Goal: Information Seeking & Learning: Learn about a topic

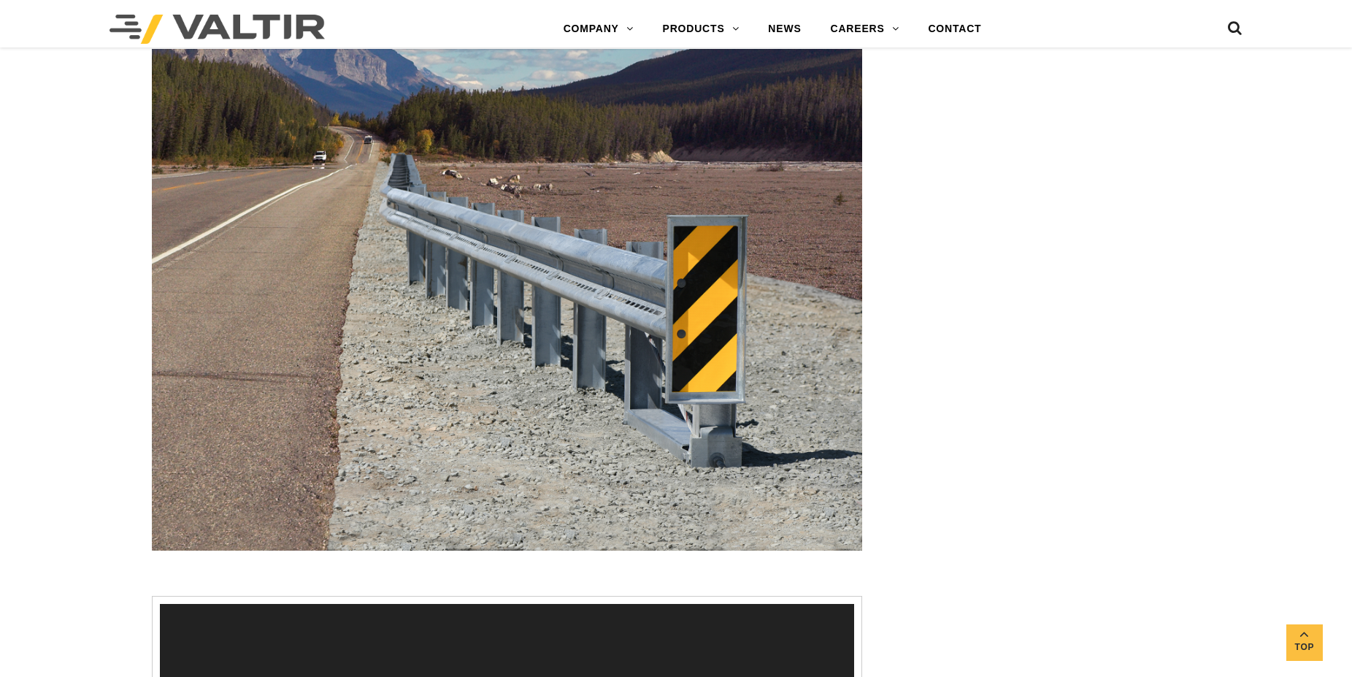
scroll to position [2234, 0]
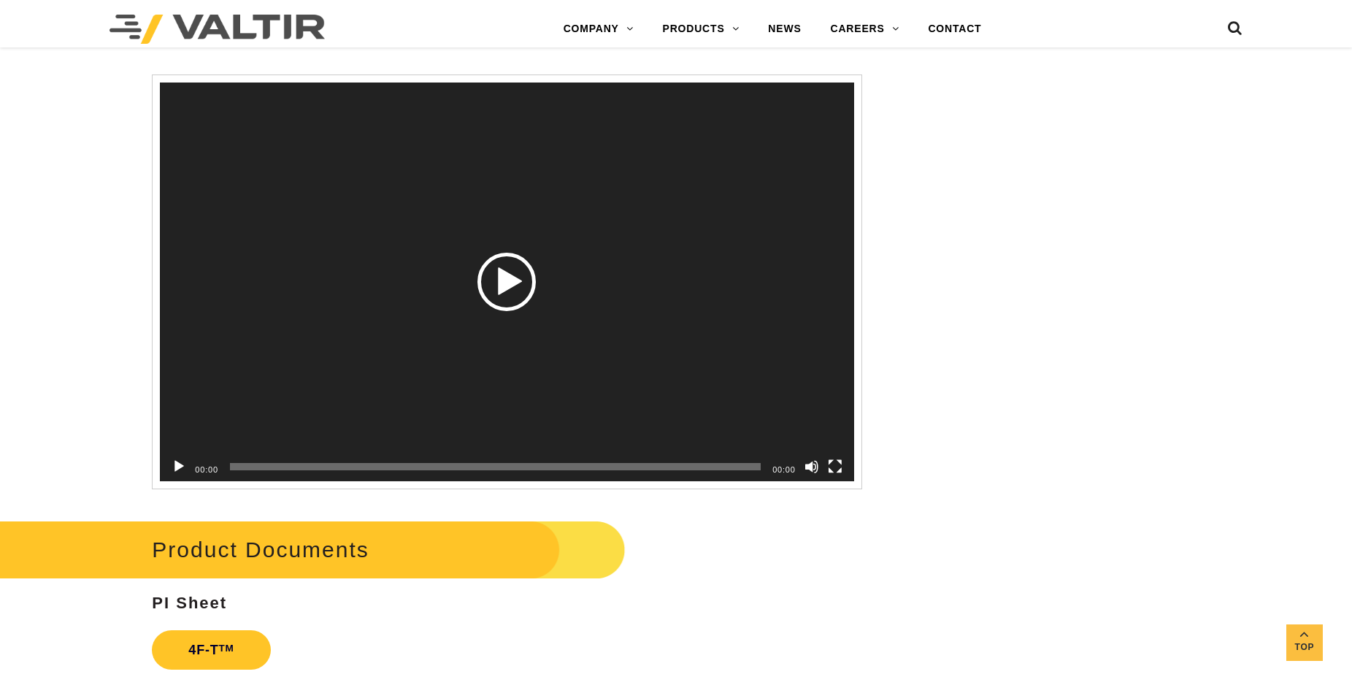
click at [394, 270] on div "Video Player" at bounding box center [507, 281] width 694 height 399
click at [475, 275] on div "Video Player" at bounding box center [507, 281] width 694 height 399
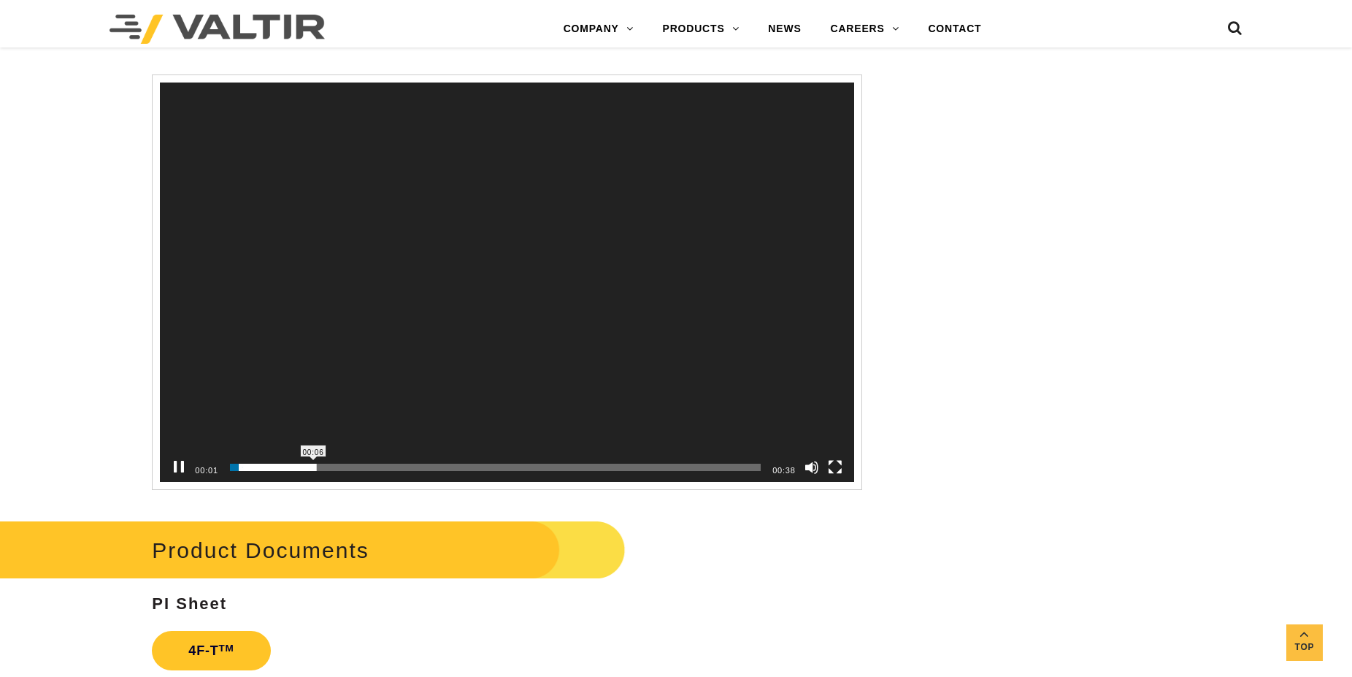
click at [309, 471] on span "00:06" at bounding box center [495, 467] width 531 height 7
click at [369, 480] on div "00:08" at bounding box center [495, 467] width 531 height 29
click at [358, 480] on div "00:08" at bounding box center [495, 467] width 531 height 29
click at [360, 479] on div "00:08" at bounding box center [495, 467] width 531 height 29
click at [361, 471] on span "00:08" at bounding box center [495, 467] width 531 height 7
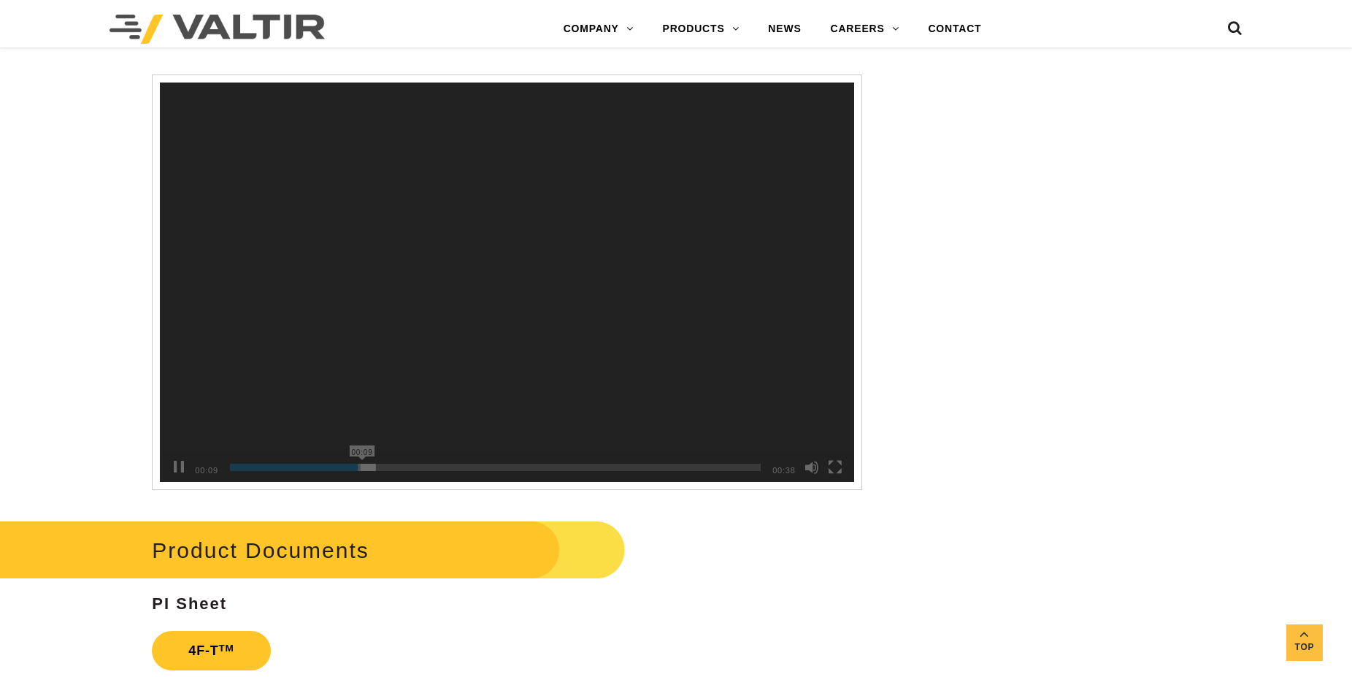
click at [375, 470] on span "00:09" at bounding box center [495, 467] width 531 height 7
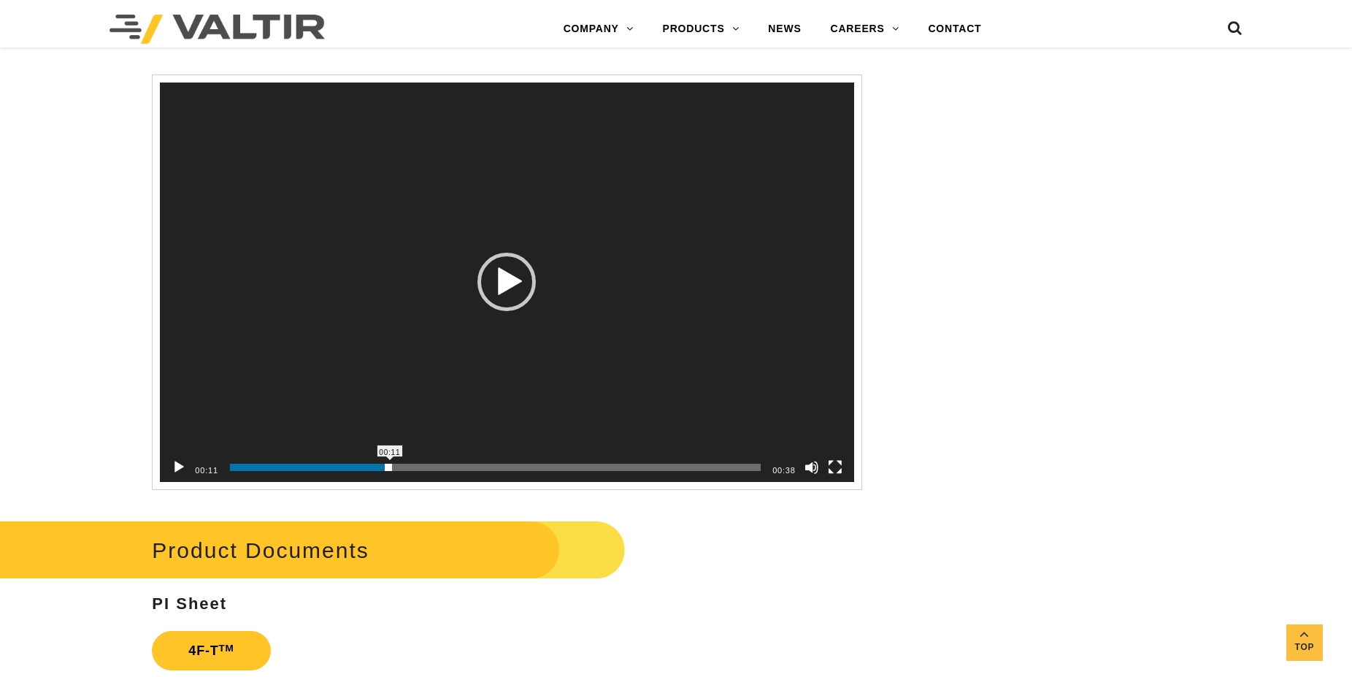
click at [389, 470] on span "00:11" at bounding box center [495, 467] width 531 height 7
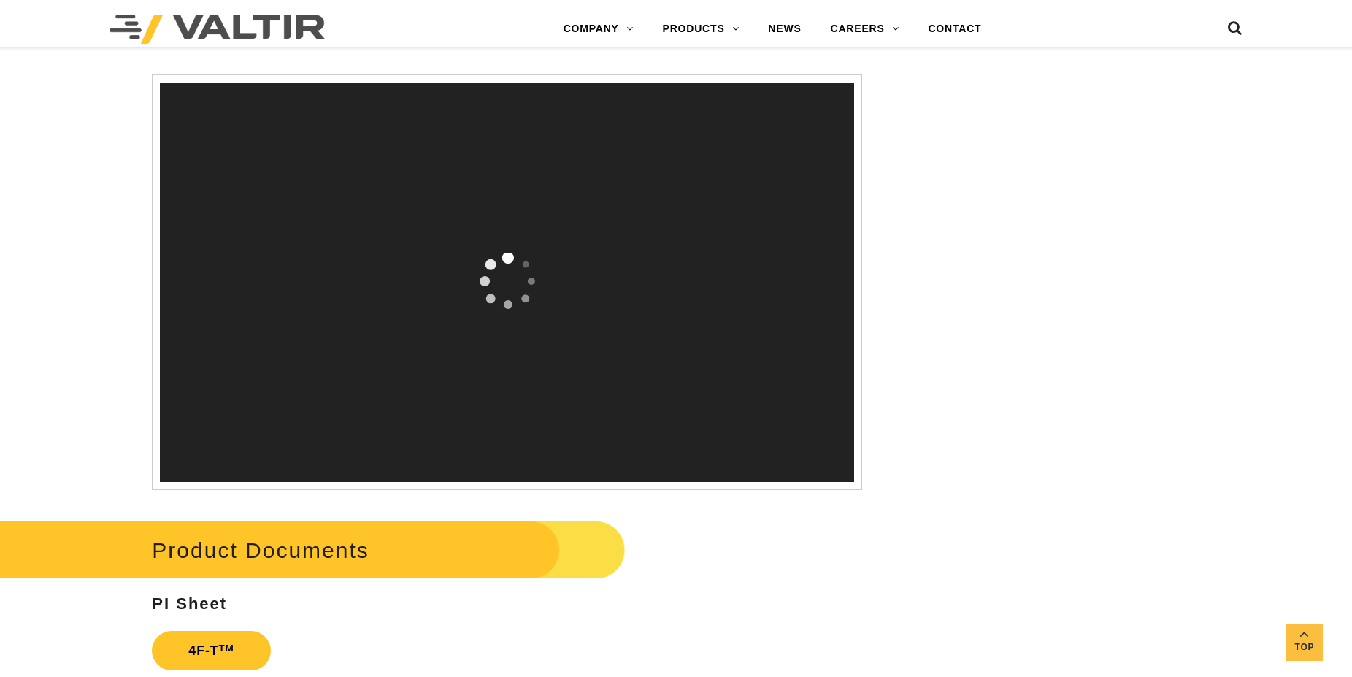
click at [466, 82] on div "00:11 00:17 00:38 Use Up/Down Arrow keys to increase or decrease volume." at bounding box center [507, 82] width 694 height 0
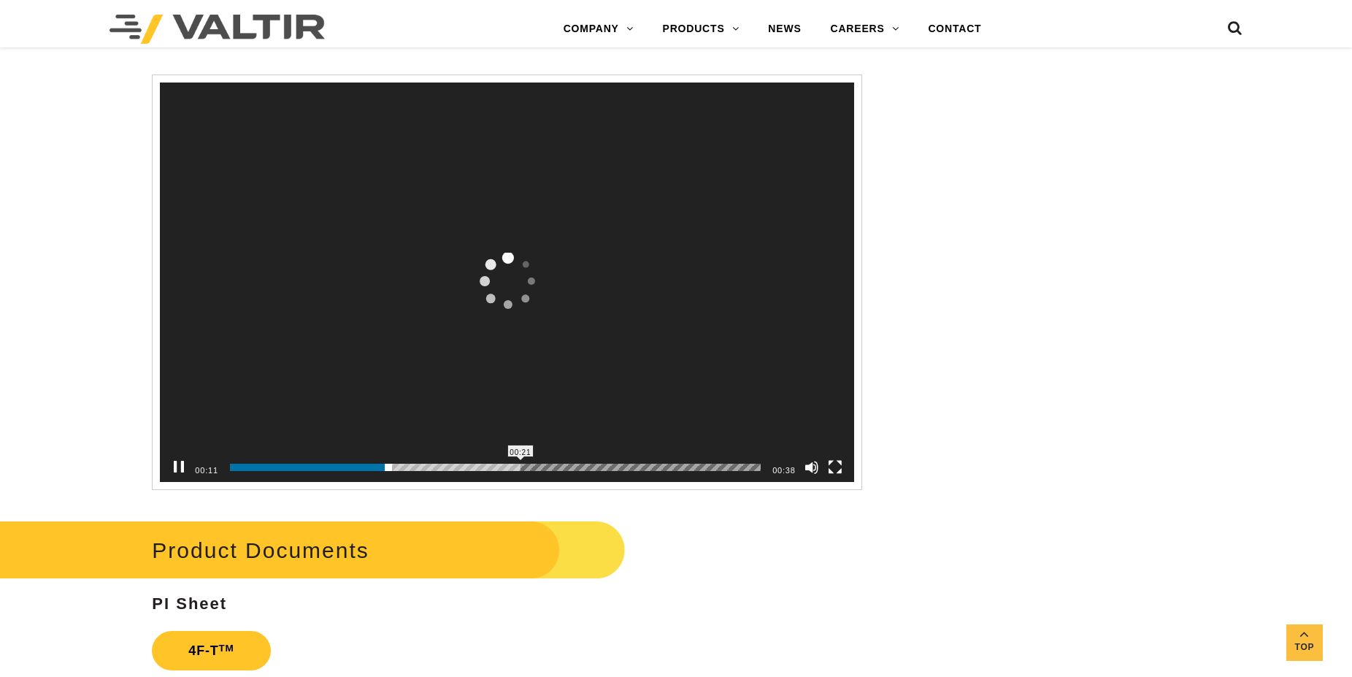
click at [565, 471] on span "00:21" at bounding box center [495, 467] width 531 height 7
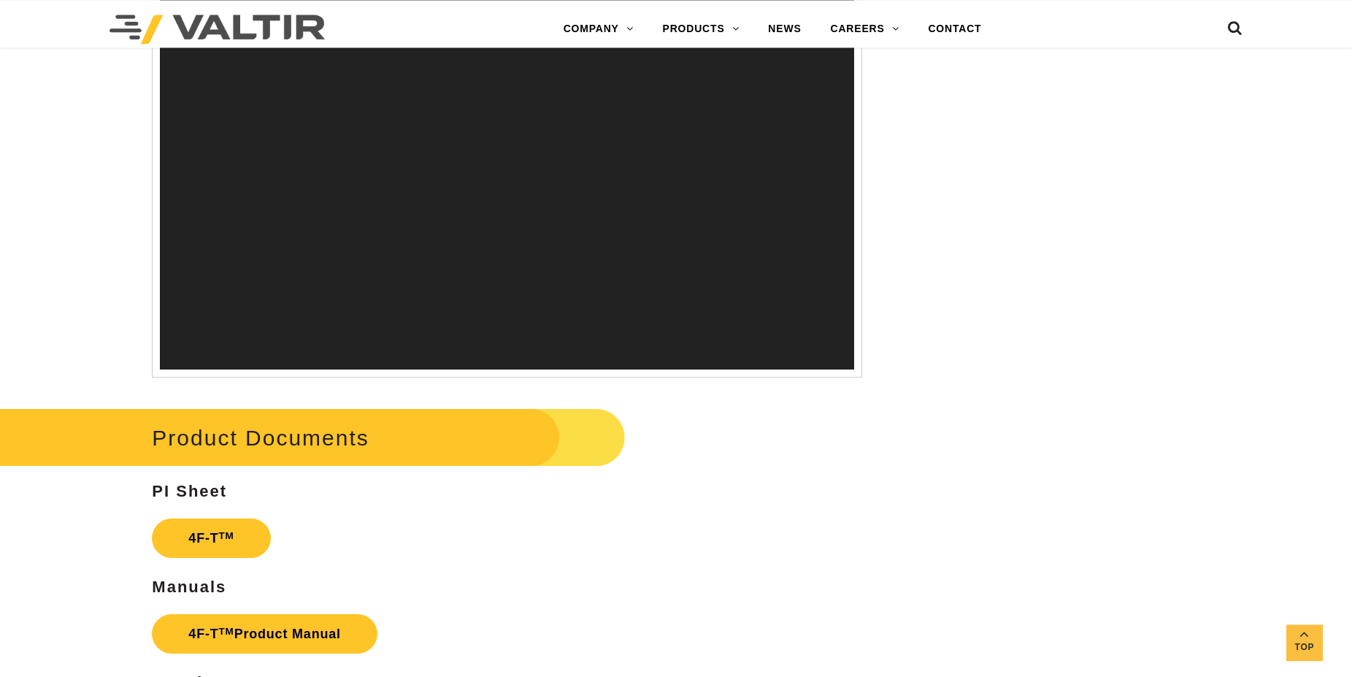
scroll to position [2308, 0]
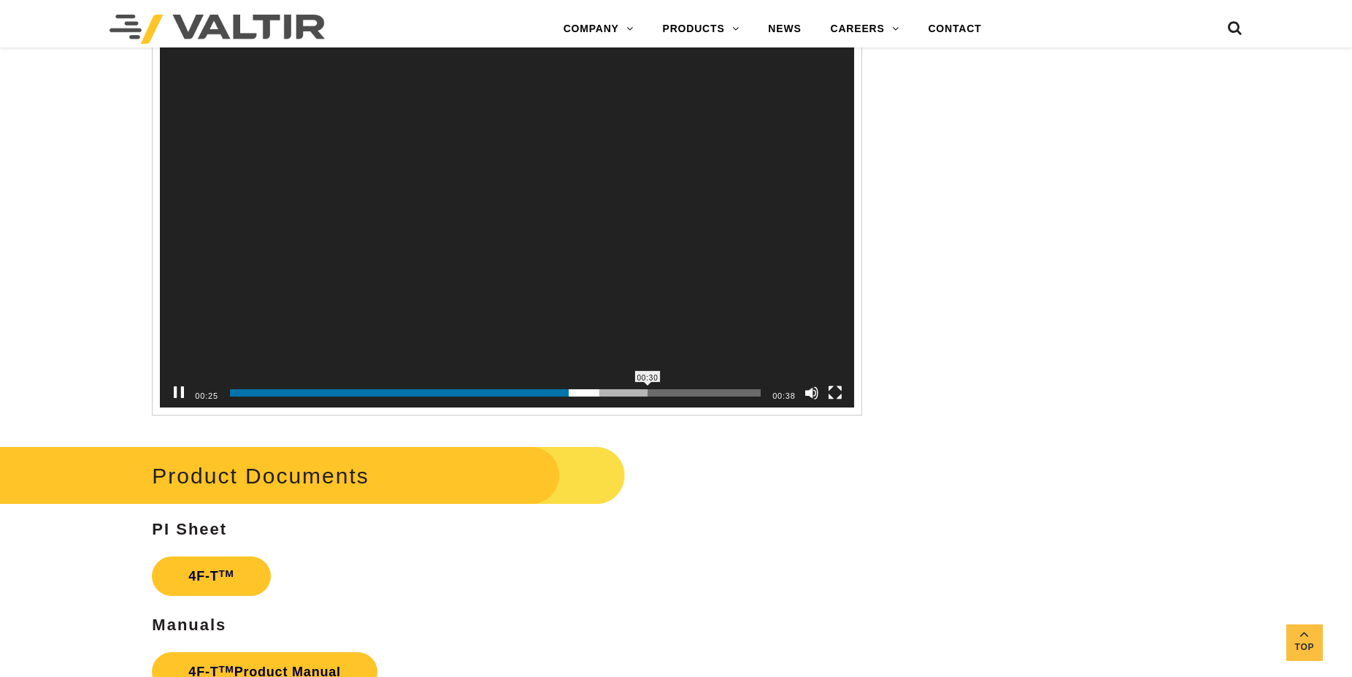
click at [648, 396] on span "00:30" at bounding box center [495, 392] width 531 height 7
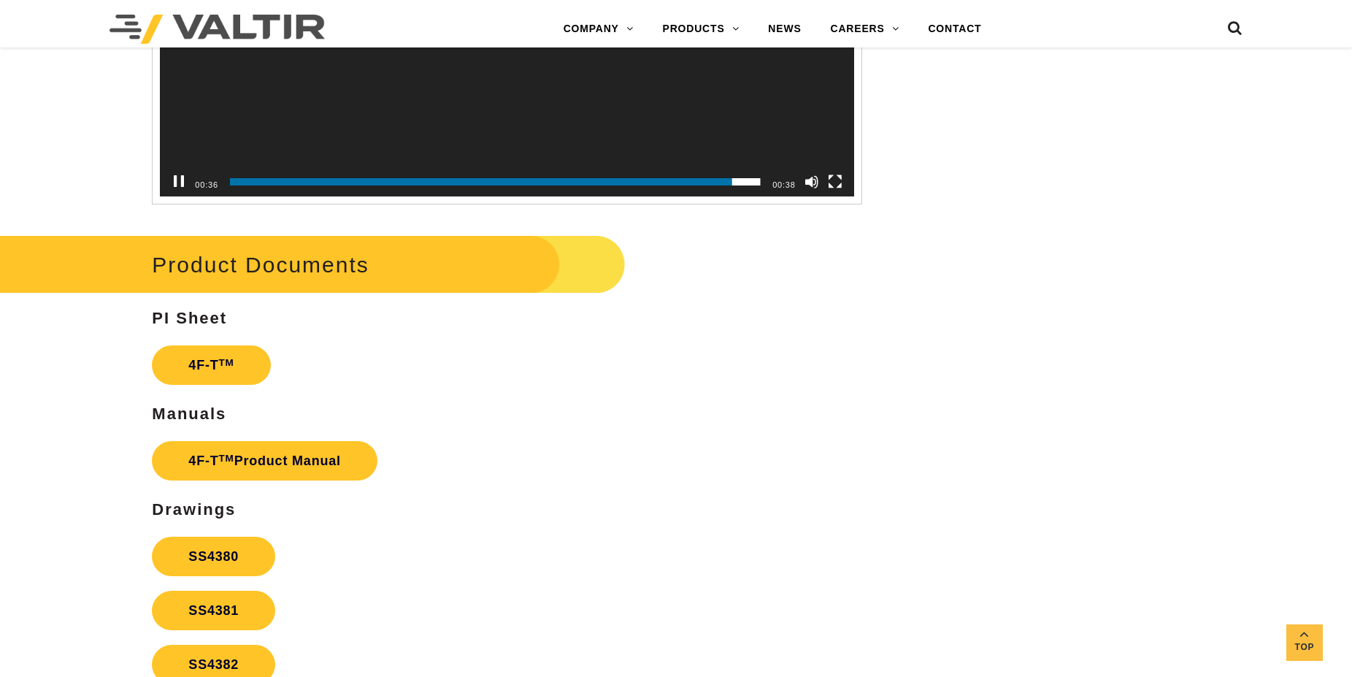
scroll to position [2147, 0]
